Goal: Use online tool/utility

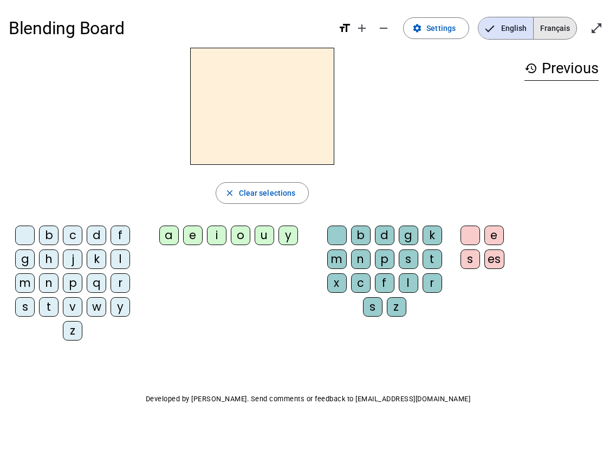
click at [545, 29] on span "Français" at bounding box center [555, 28] width 43 height 22
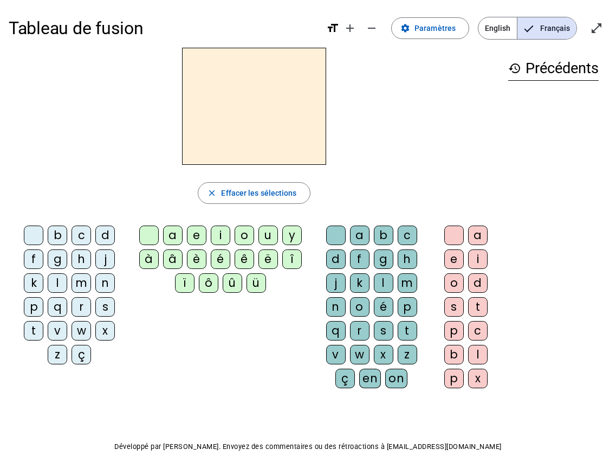
click at [34, 332] on div "t" at bounding box center [34, 331] width 20 height 20
click at [183, 245] on letter-bubble "a" at bounding box center [175, 238] width 24 height 24
click at [398, 234] on div "c" at bounding box center [408, 236] width 20 height 20
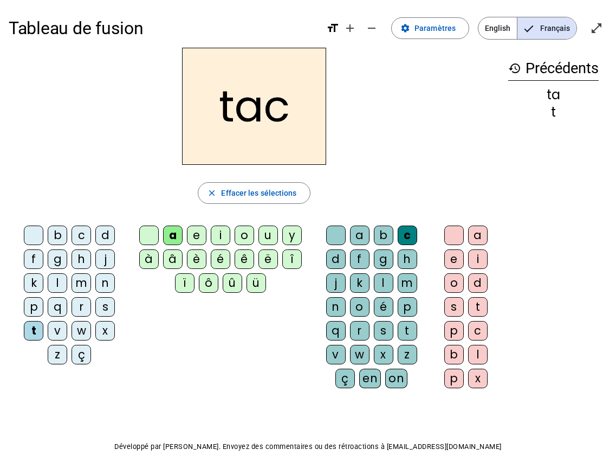
click at [455, 286] on div "o" at bounding box center [455, 283] width 20 height 20
click at [459, 235] on div at bounding box center [455, 236] width 20 height 20
click at [29, 239] on div at bounding box center [34, 236] width 20 height 20
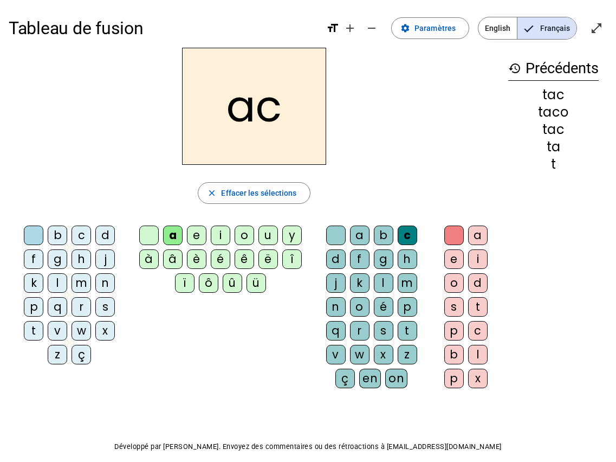
click at [59, 285] on div "l" at bounding box center [58, 283] width 20 height 20
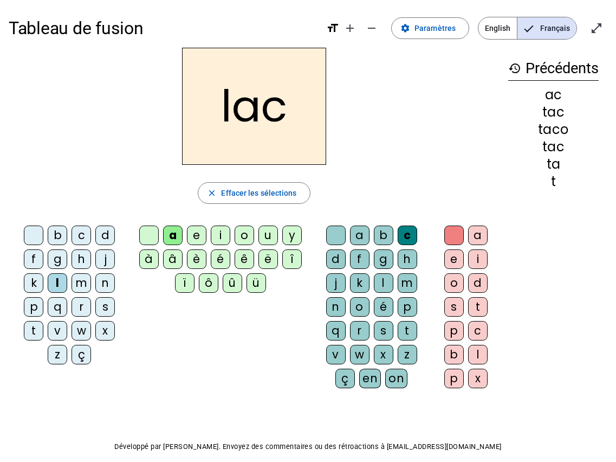
click at [84, 234] on div "c" at bounding box center [82, 236] width 20 height 20
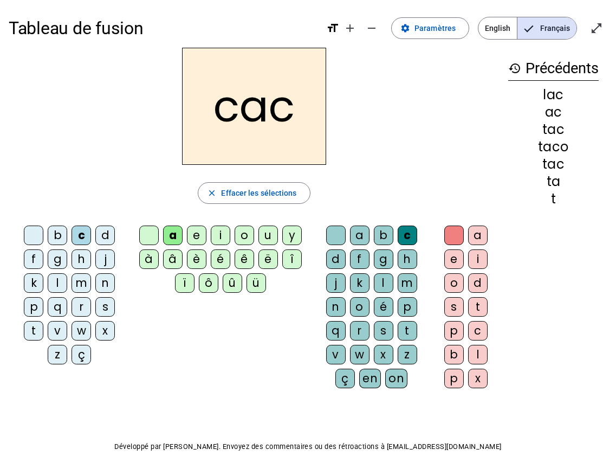
click at [100, 305] on div "s" at bounding box center [105, 307] width 20 height 20
click at [381, 280] on div "l" at bounding box center [384, 283] width 20 height 20
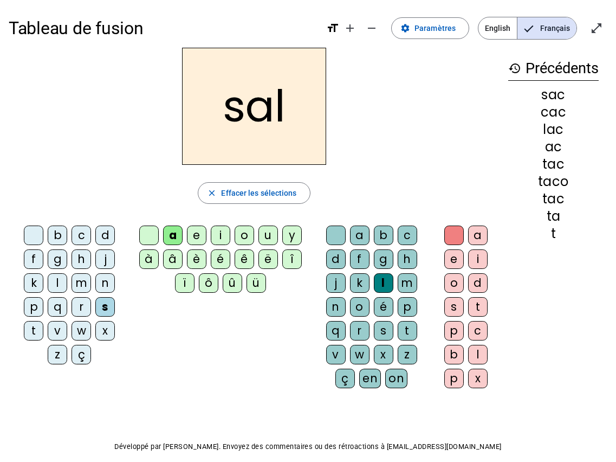
click at [228, 229] on div "i" at bounding box center [221, 236] width 20 height 20
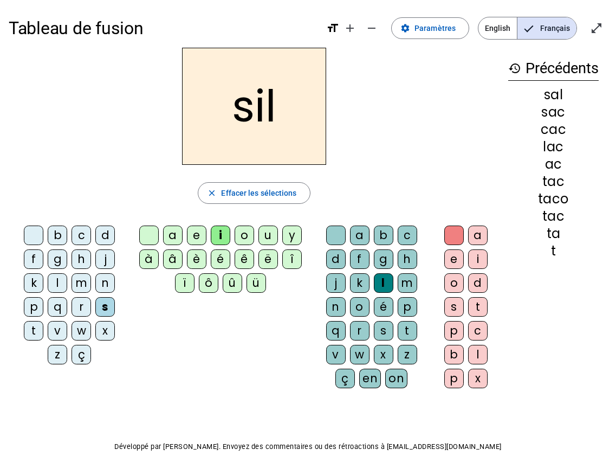
click at [457, 286] on div "o" at bounding box center [455, 283] width 20 height 20
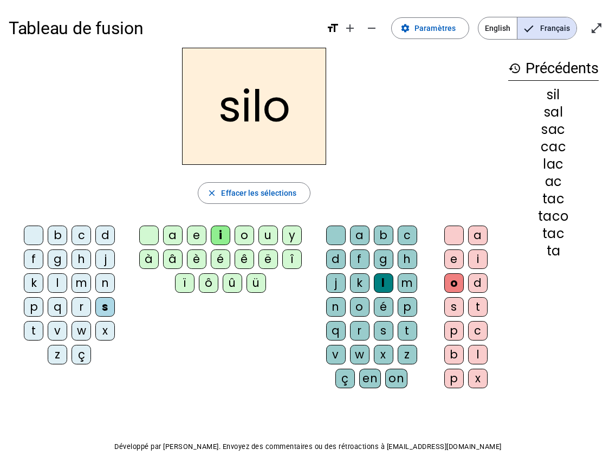
click at [338, 235] on div at bounding box center [336, 236] width 20 height 20
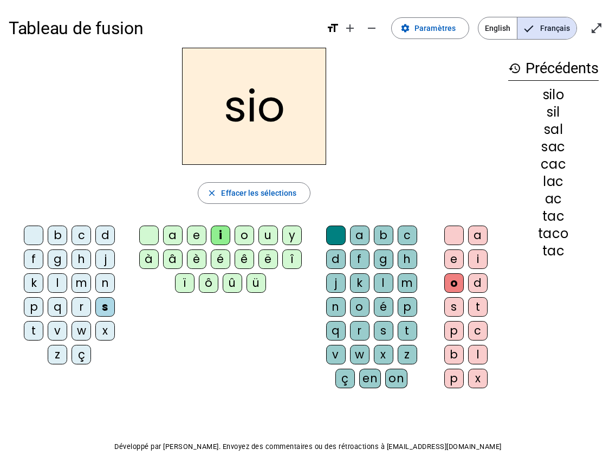
click at [362, 330] on div "r" at bounding box center [360, 331] width 20 height 20
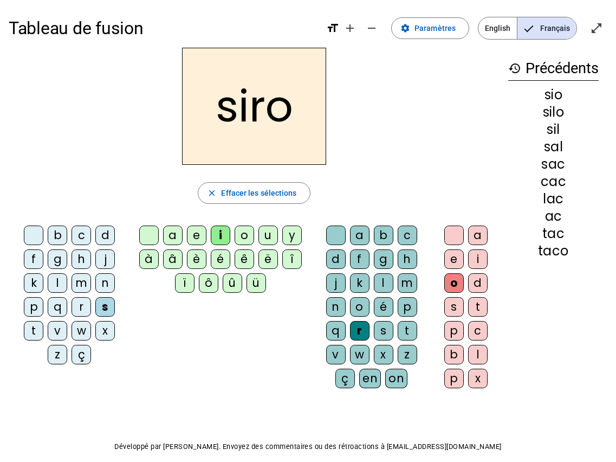
click at [278, 230] on div "u" at bounding box center [269, 236] width 20 height 20
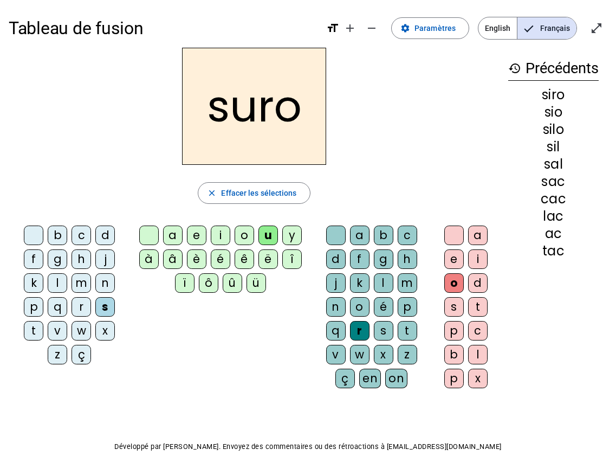
click at [446, 233] on div at bounding box center [455, 236] width 20 height 20
